Goal: Find specific page/section: Find specific page/section

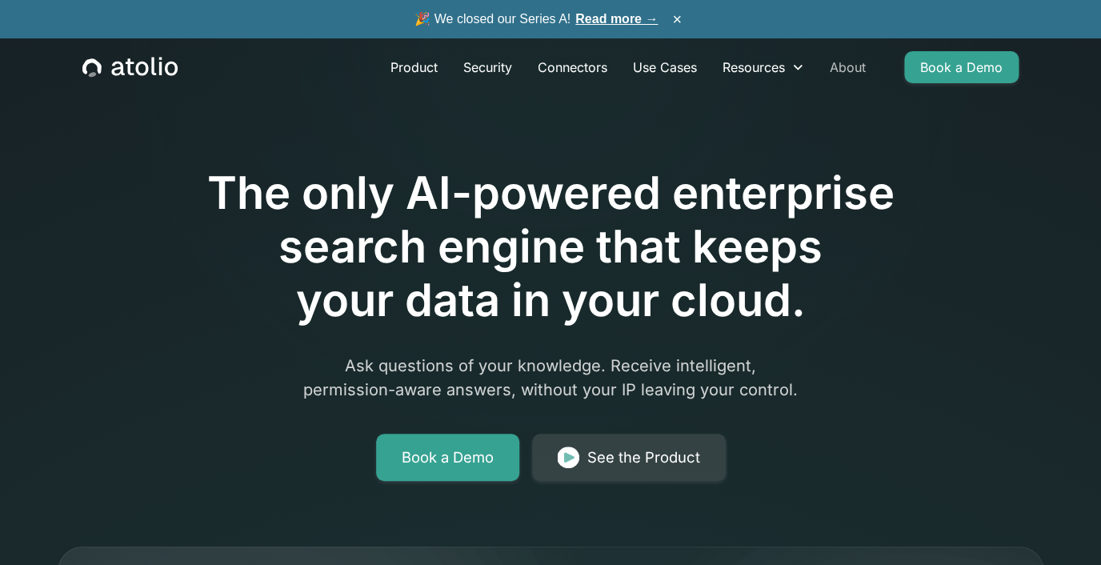
click at [857, 72] on link "About" at bounding box center [848, 67] width 62 height 32
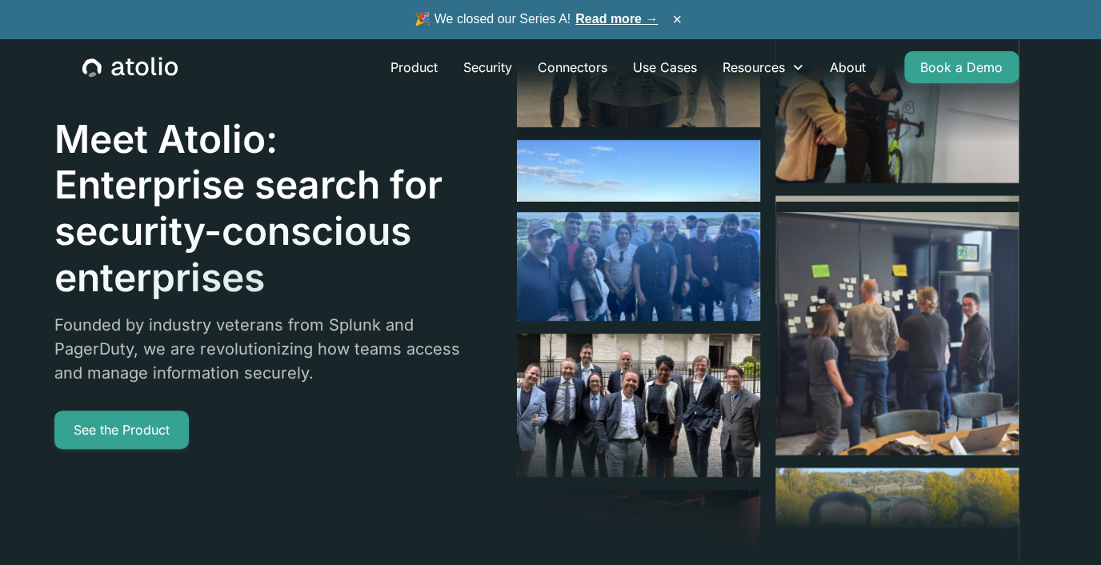
scroll to position [12, 0]
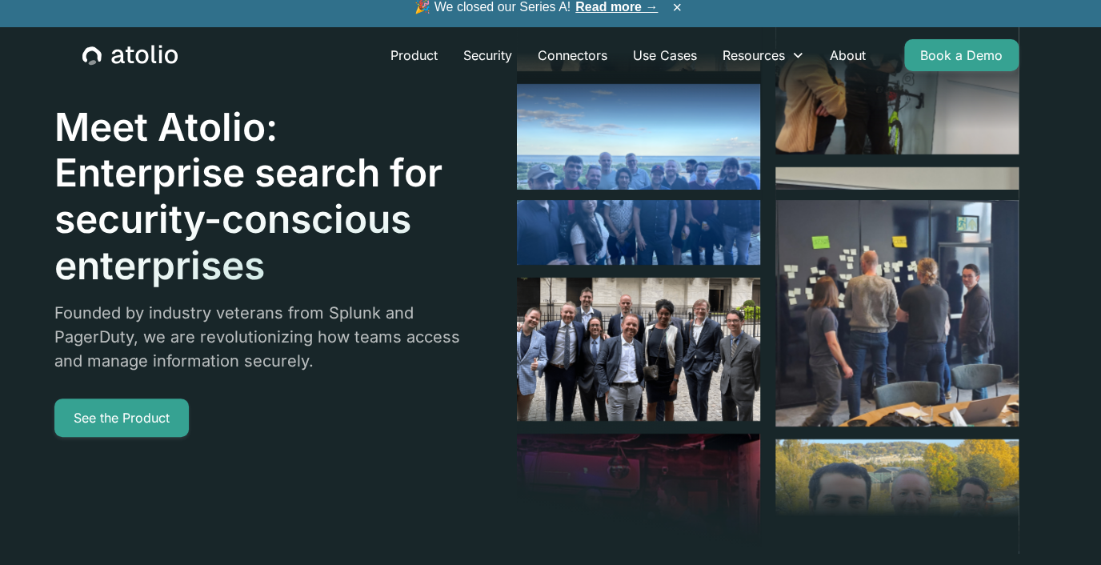
click at [696, 362] on div at bounding box center [640, 477] width 246 height 272
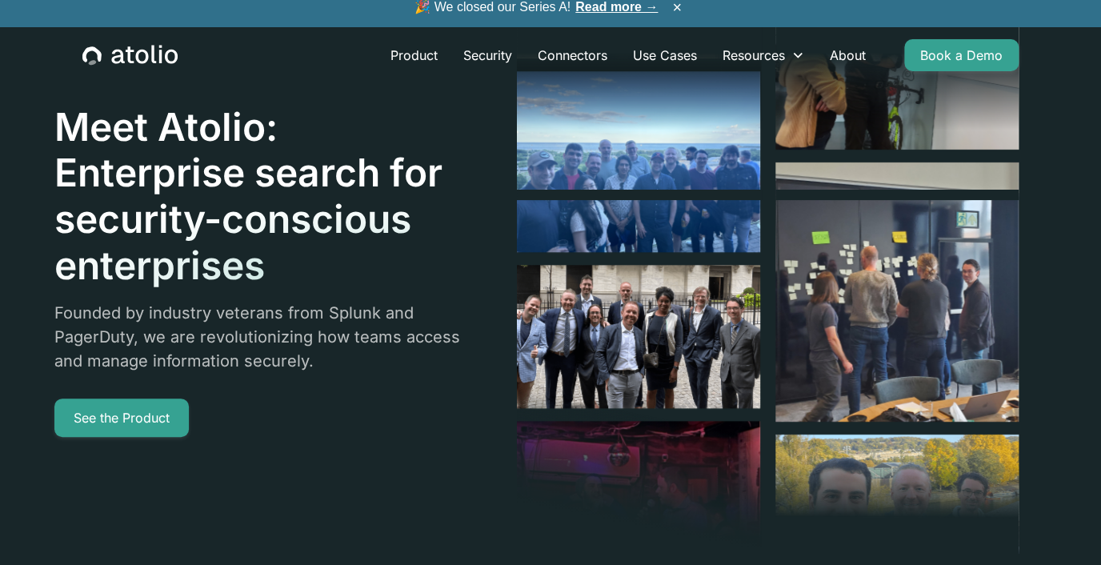
click at [696, 362] on div at bounding box center [640, 477] width 246 height 272
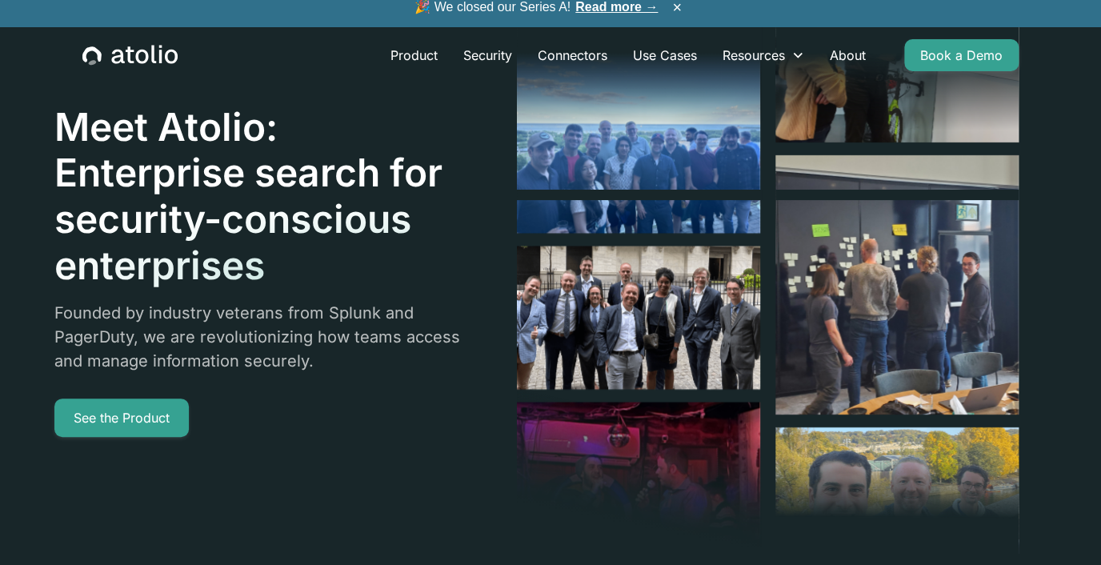
click at [699, 354] on div at bounding box center [640, 477] width 246 height 272
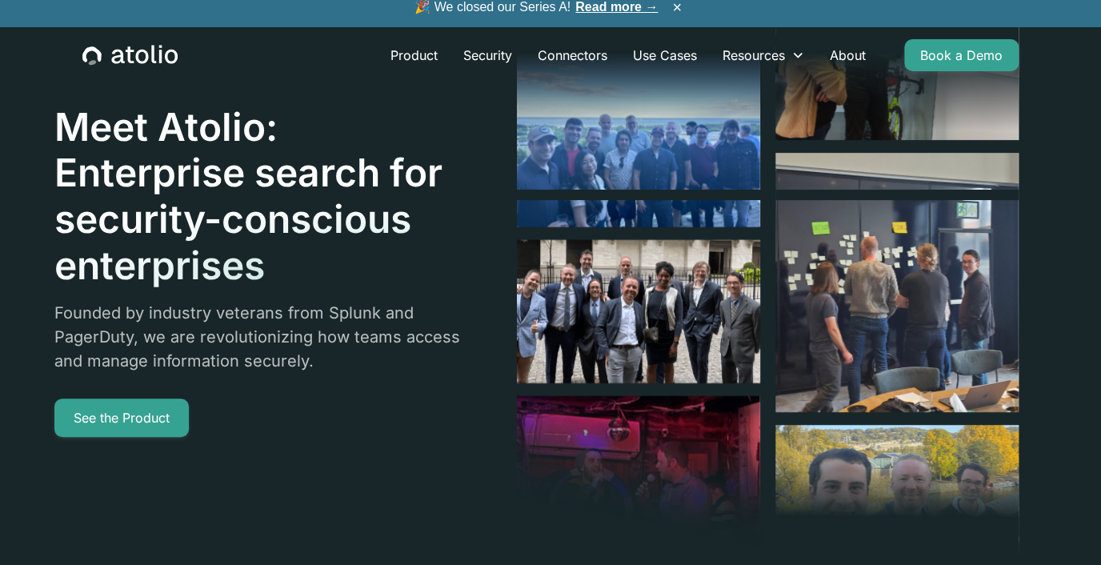
click at [699, 354] on div at bounding box center [640, 477] width 246 height 272
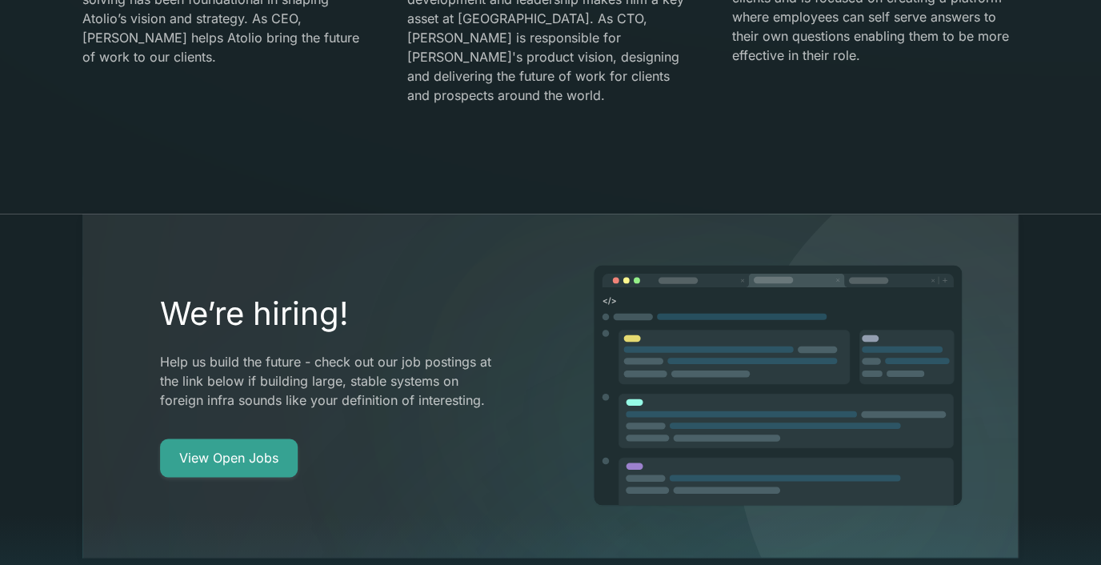
scroll to position [2839, 0]
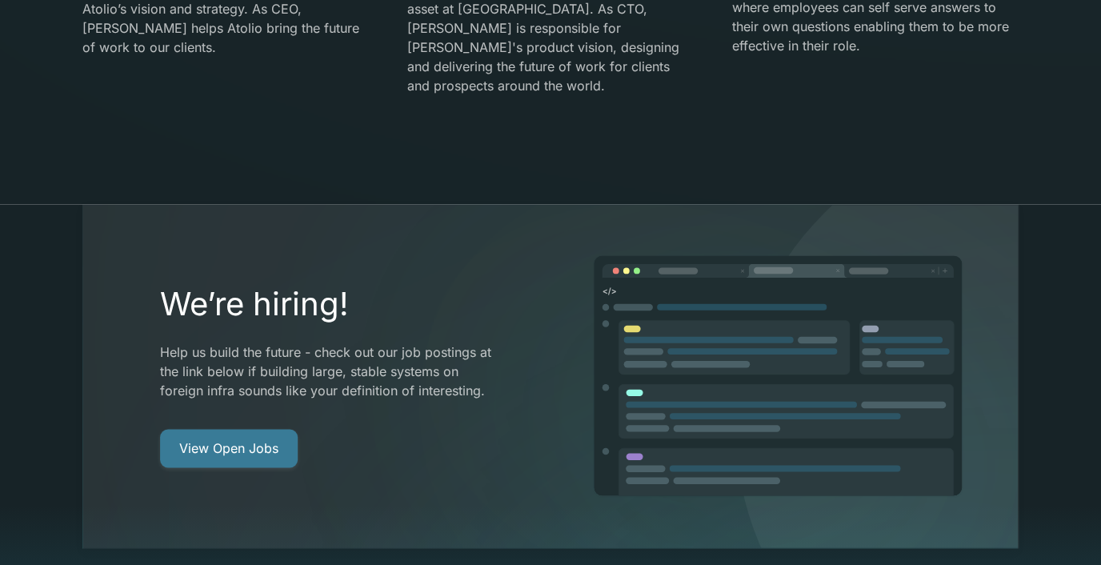
click at [269, 430] on link "View Open Jobs" at bounding box center [229, 449] width 138 height 38
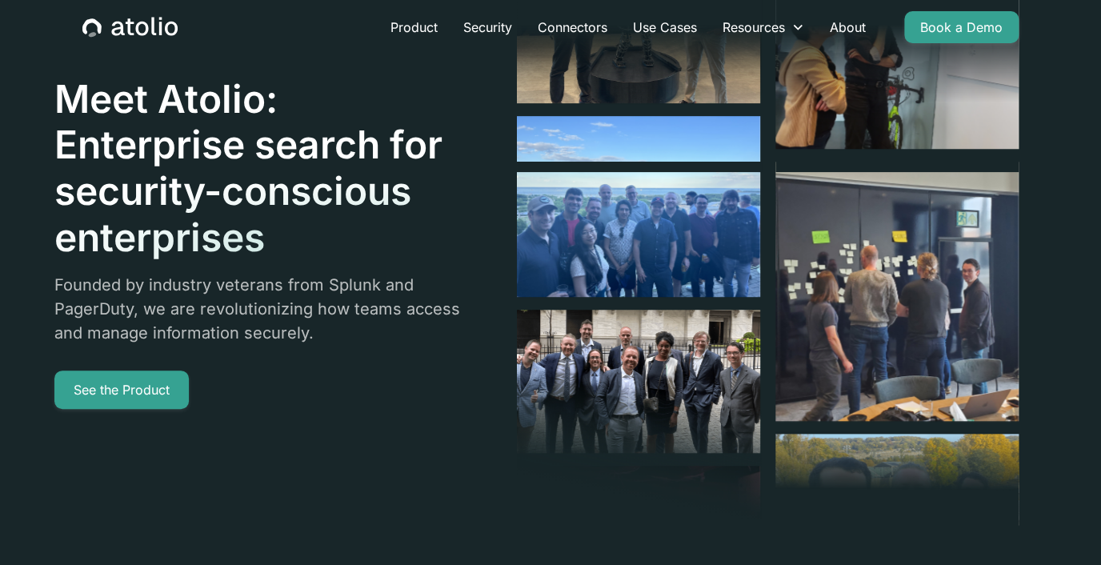
scroll to position [0, 0]
